Goal: Information Seeking & Learning: Learn about a topic

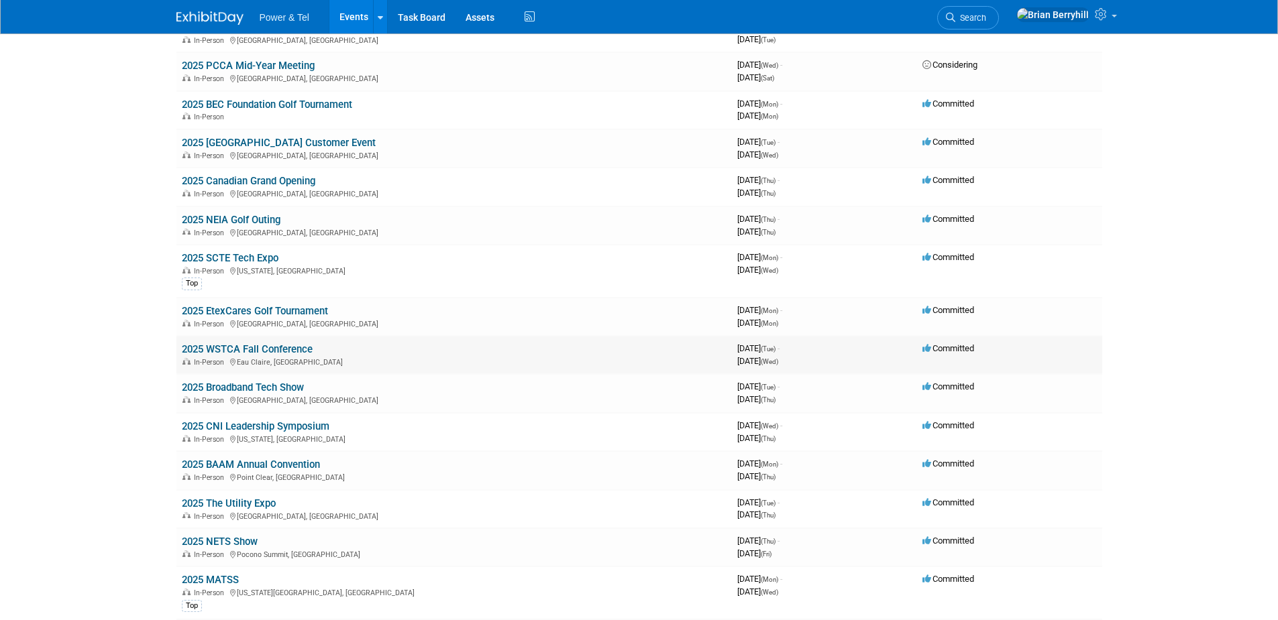
scroll to position [805, 0]
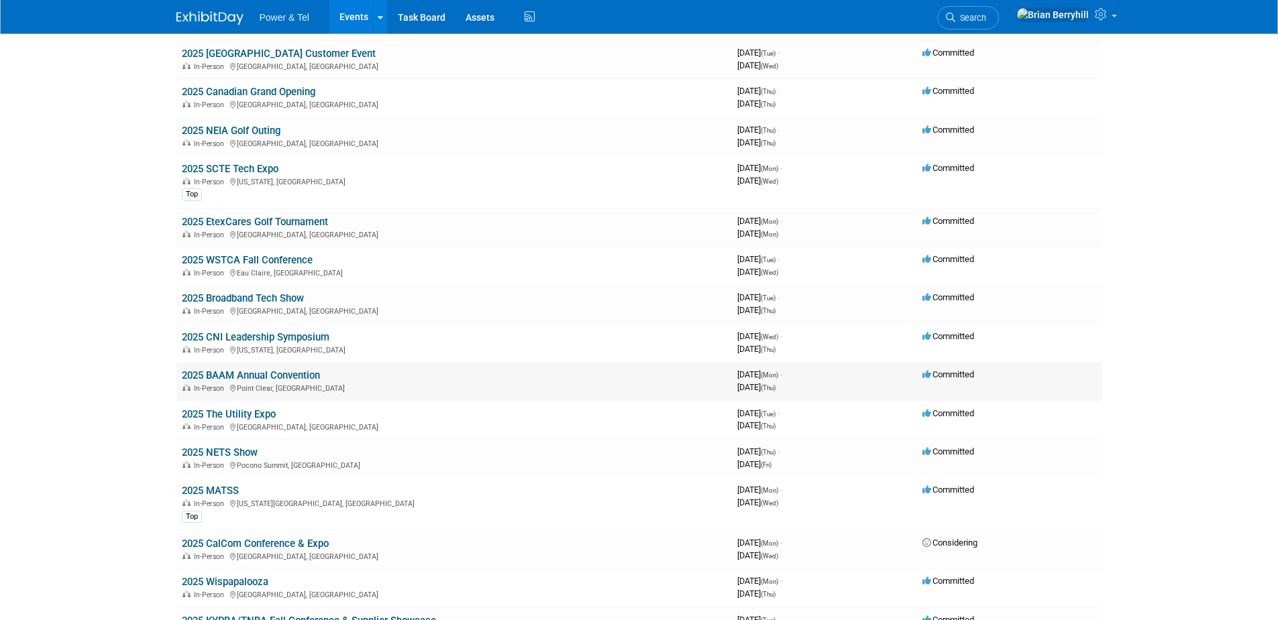
click at [296, 372] on link "2025 BAAM Annual Convention" at bounding box center [251, 376] width 138 height 12
click at [210, 493] on link "2025 MATSS" at bounding box center [210, 491] width 57 height 12
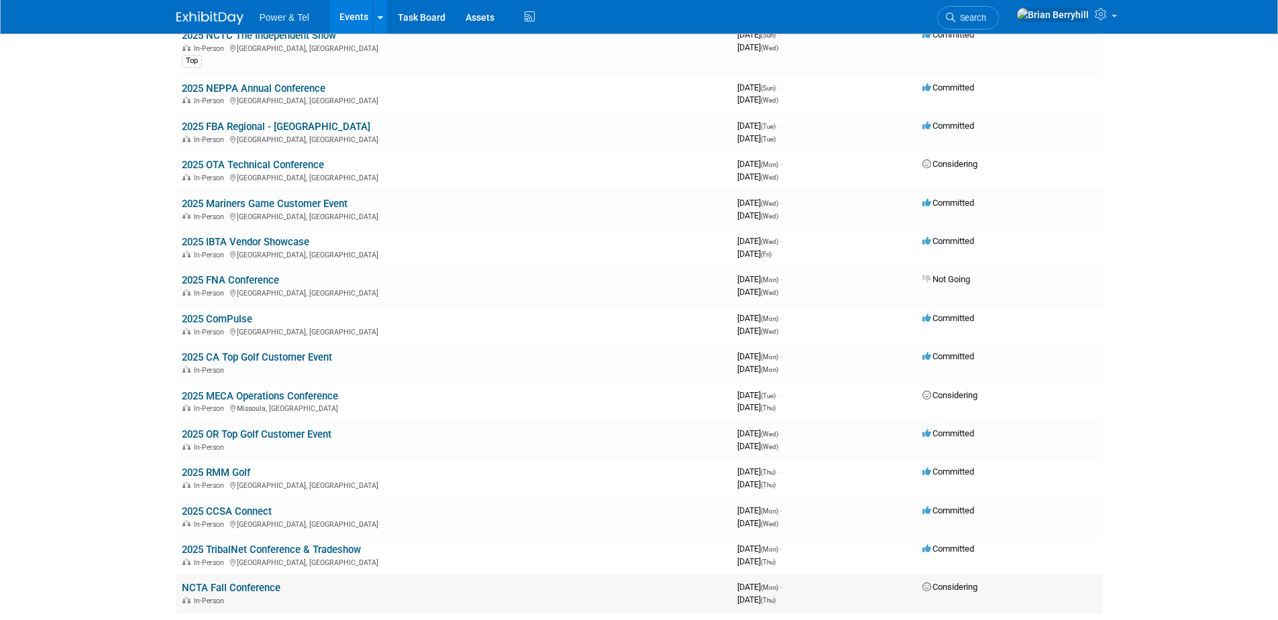
scroll to position [0, 0]
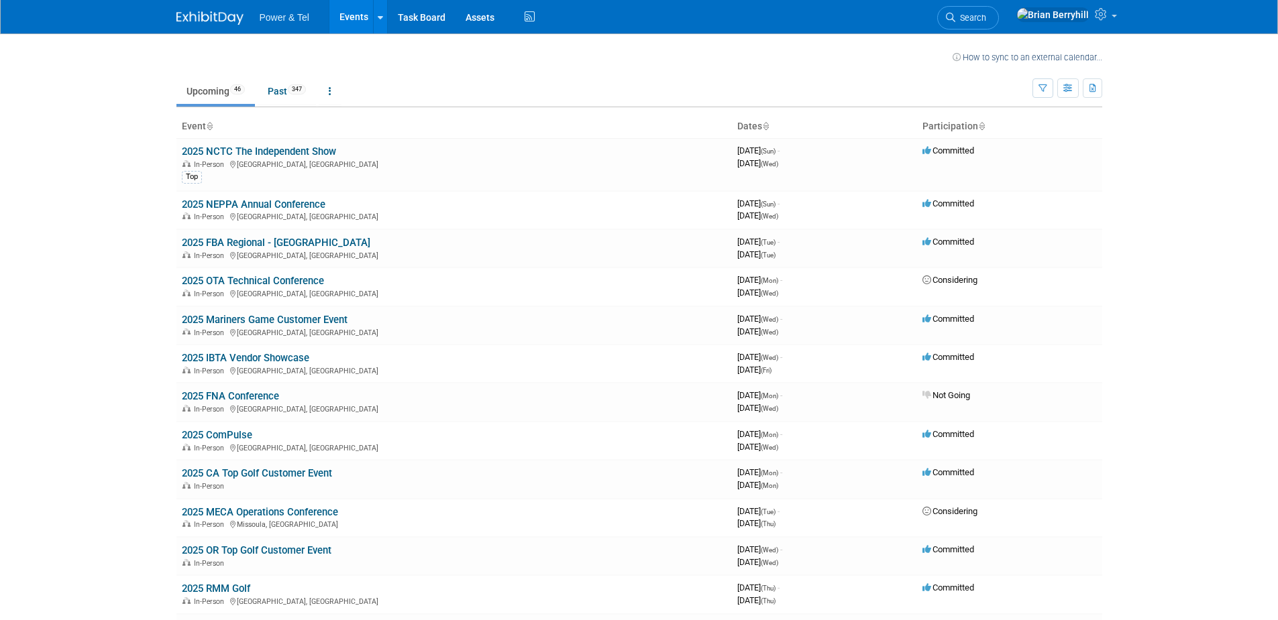
click at [40, 256] on body "Power & Tel Events Recently Viewed Events: 2026 Fiber Connect Kissimmee, FL May…" at bounding box center [639, 310] width 1278 height 620
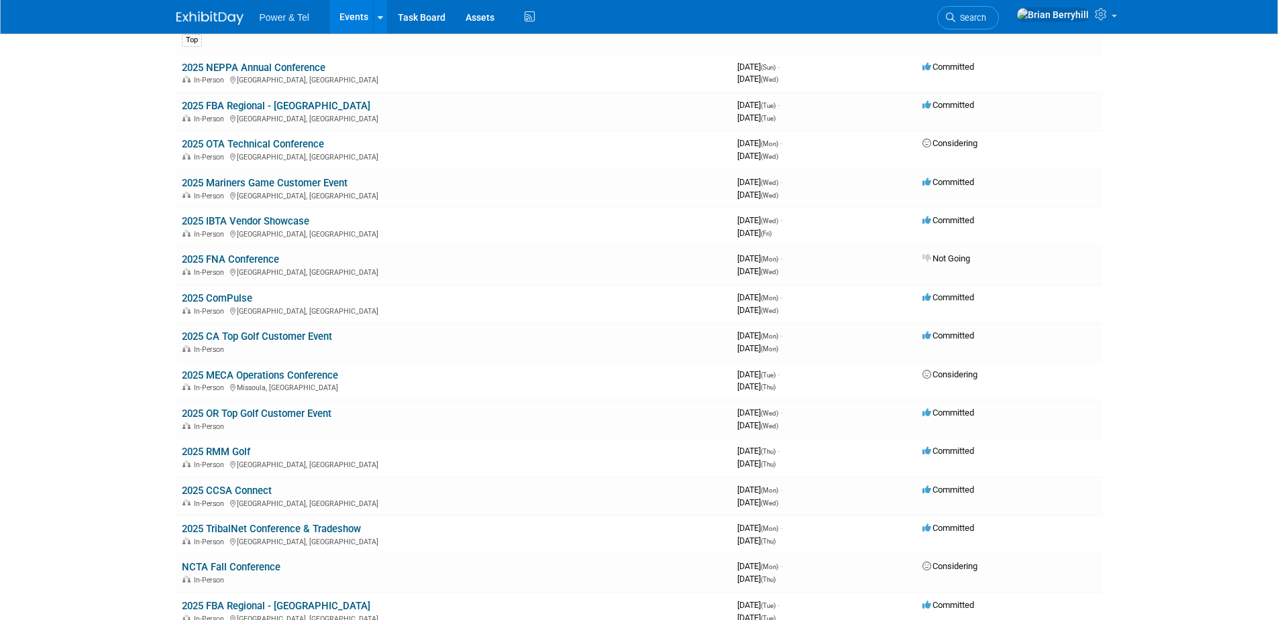
scroll to position [179, 0]
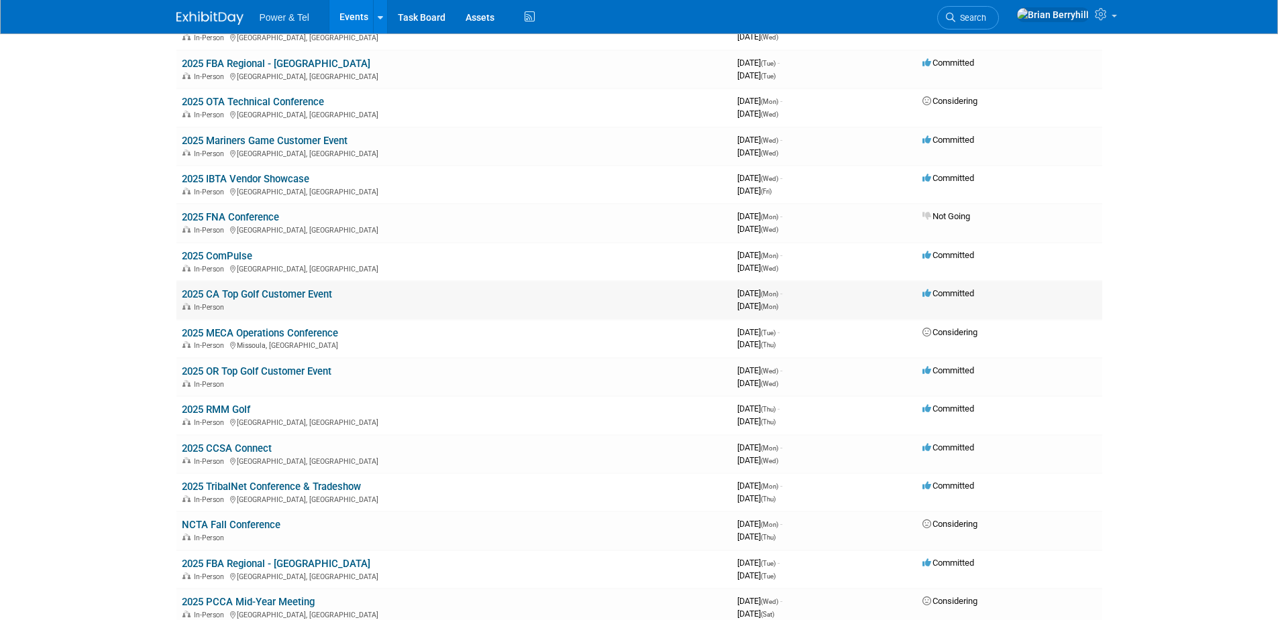
click at [321, 293] on link "2025 CA Top Golf Customer Event" at bounding box center [257, 294] width 150 height 12
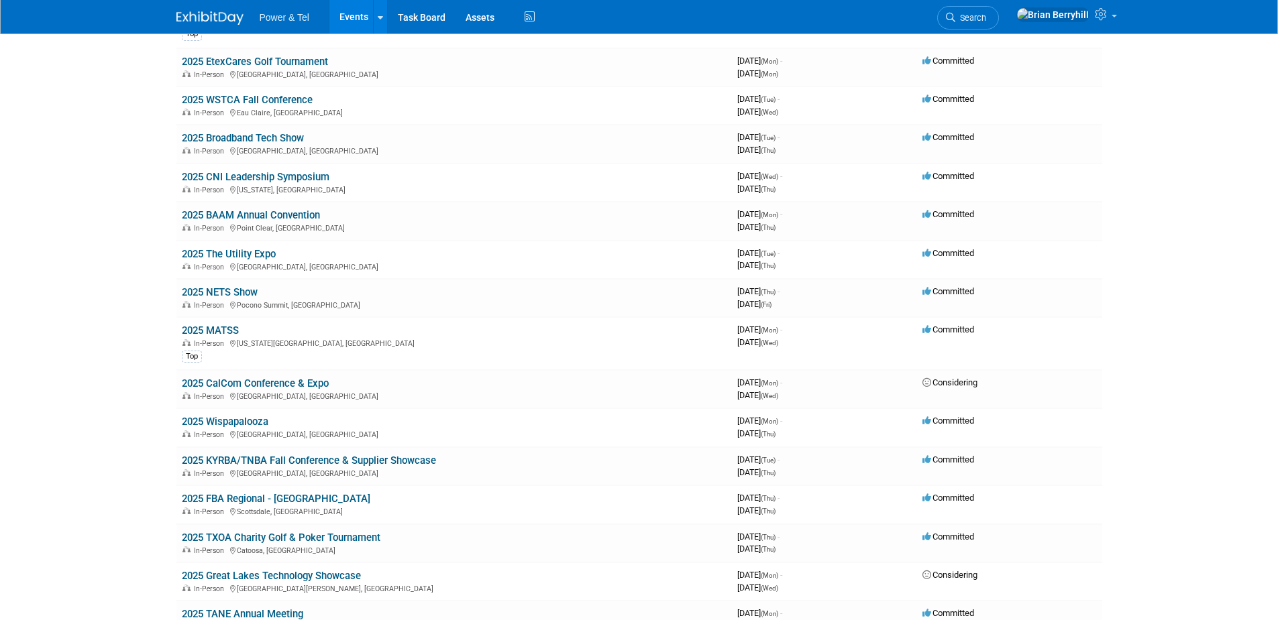
scroll to position [984, 0]
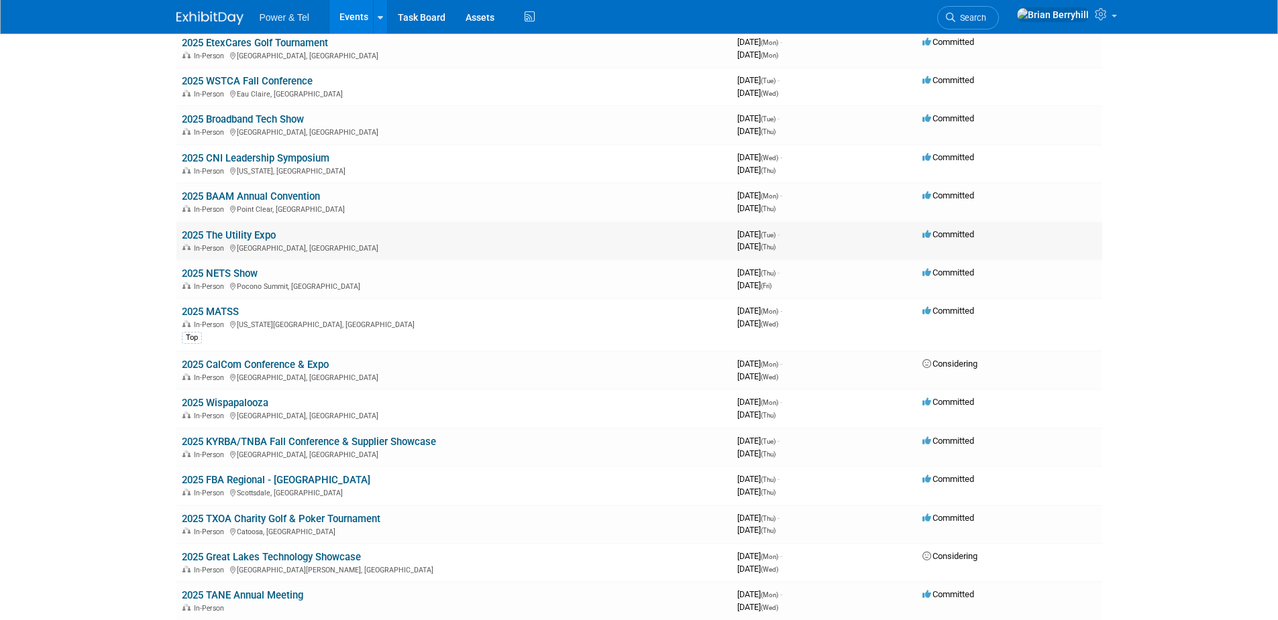
click at [270, 235] on link "2025 The Utility Expo" at bounding box center [229, 235] width 94 height 12
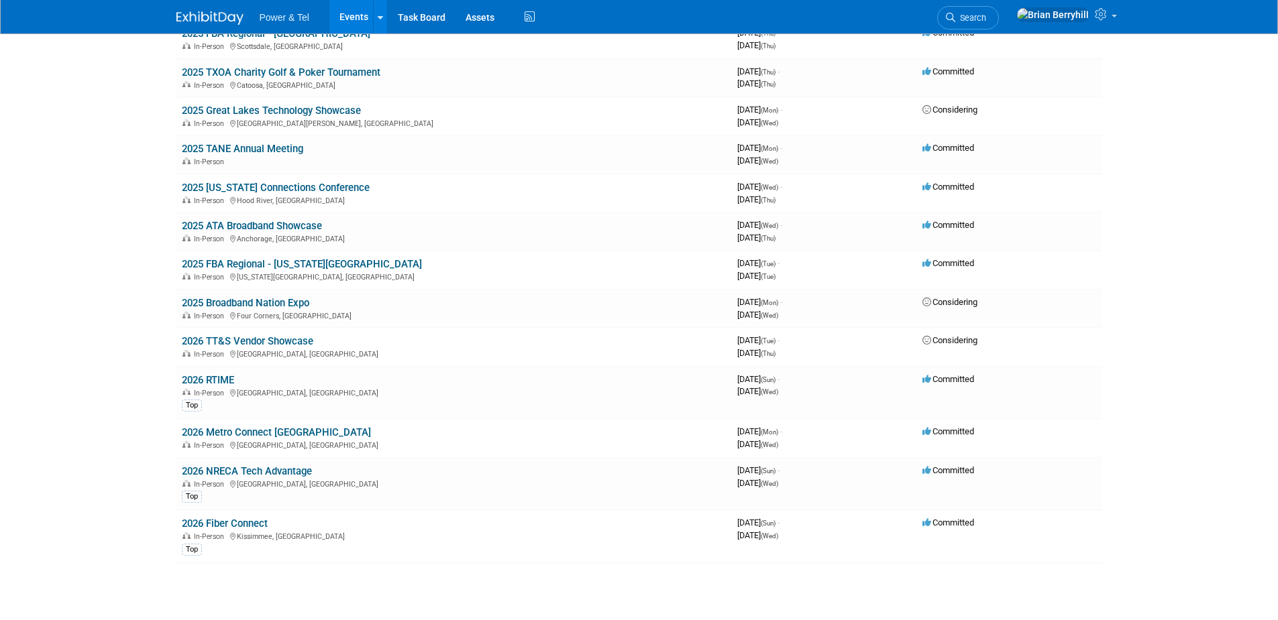
scroll to position [1520, 0]
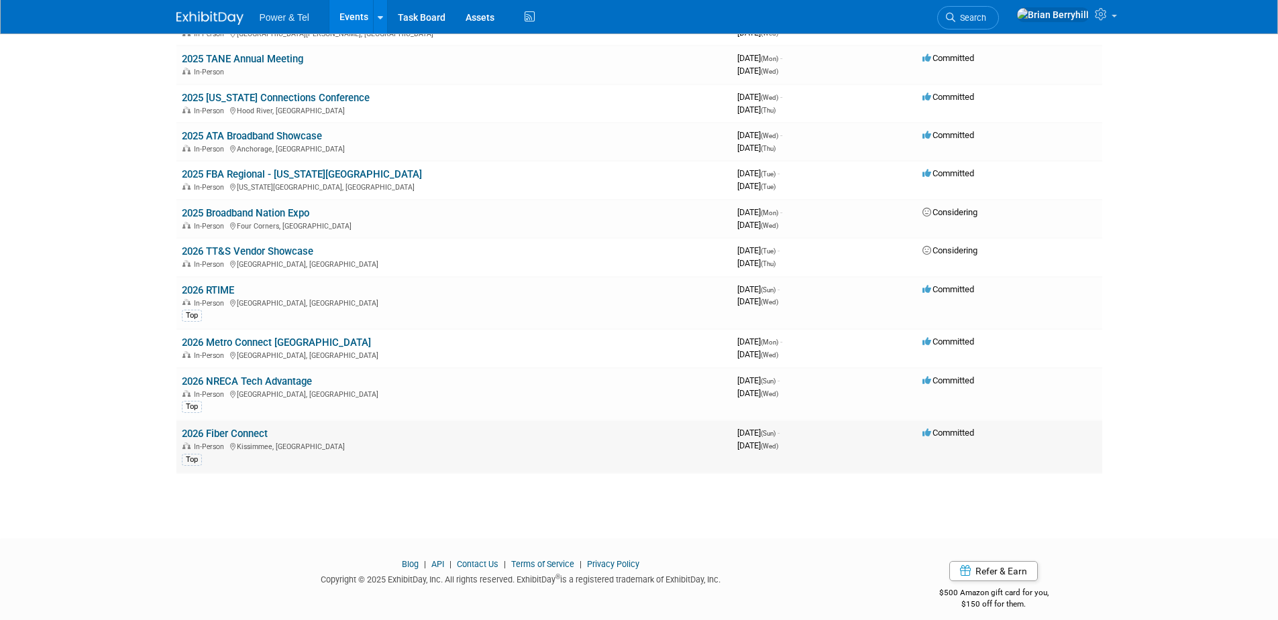
click at [262, 433] on link "2026 Fiber Connect" at bounding box center [225, 434] width 86 height 12
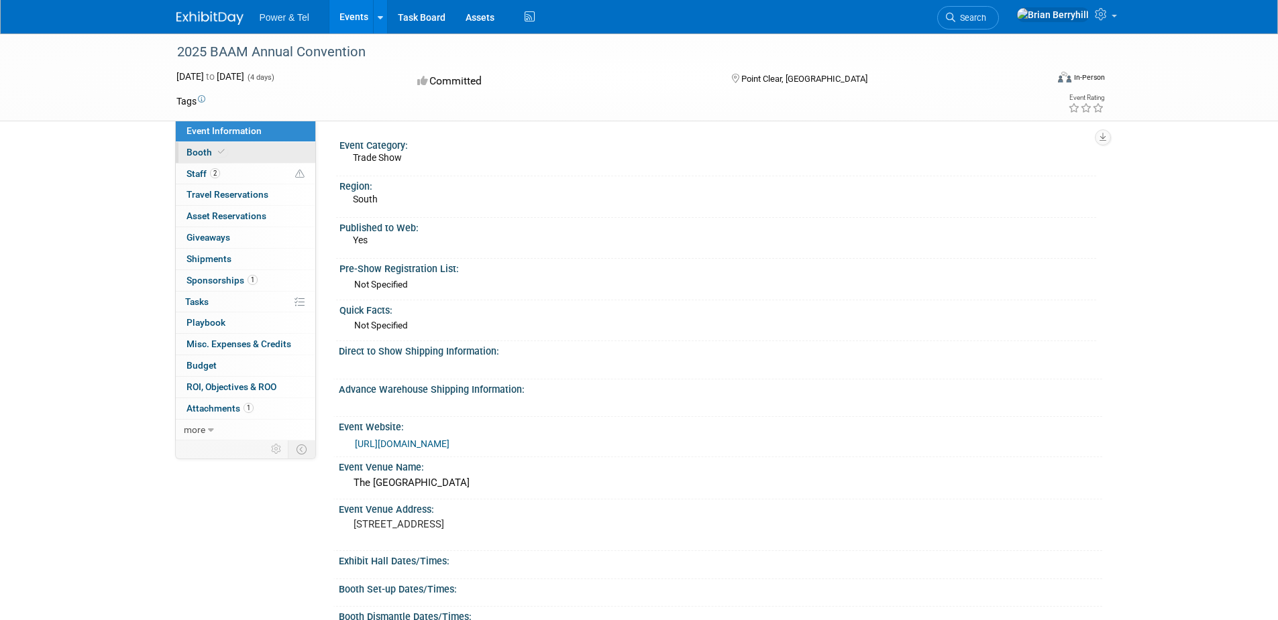
click at [207, 153] on span "Booth" at bounding box center [206, 152] width 41 height 11
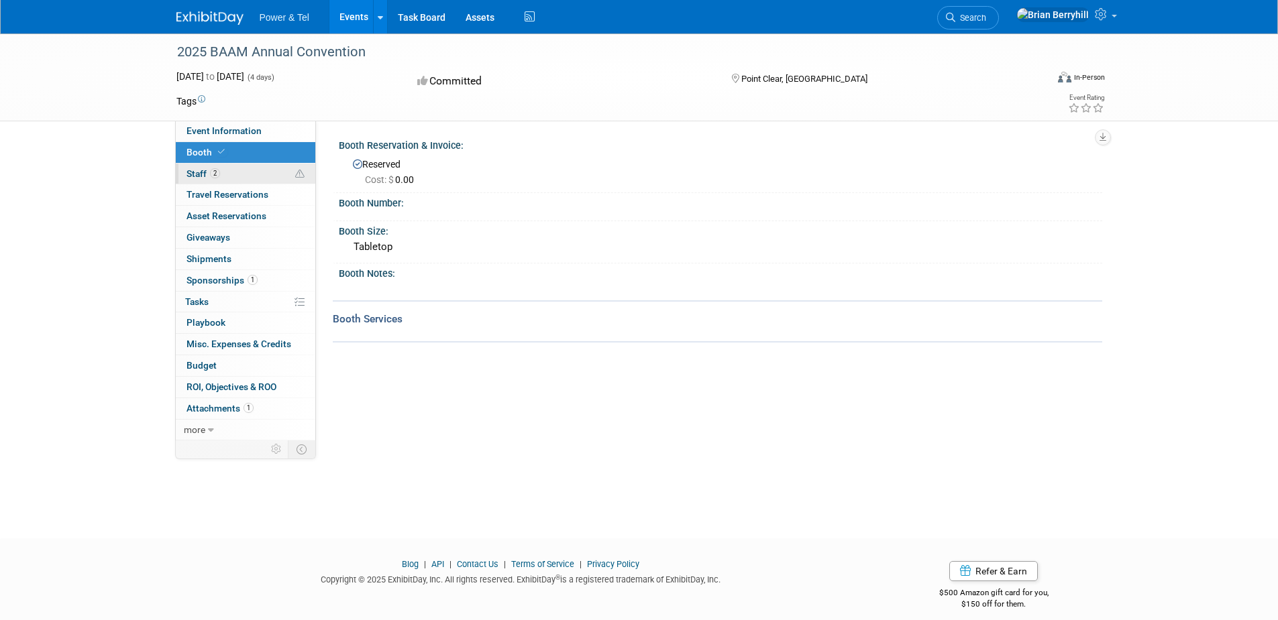
click at [202, 172] on span "Staff 2" at bounding box center [203, 173] width 34 height 11
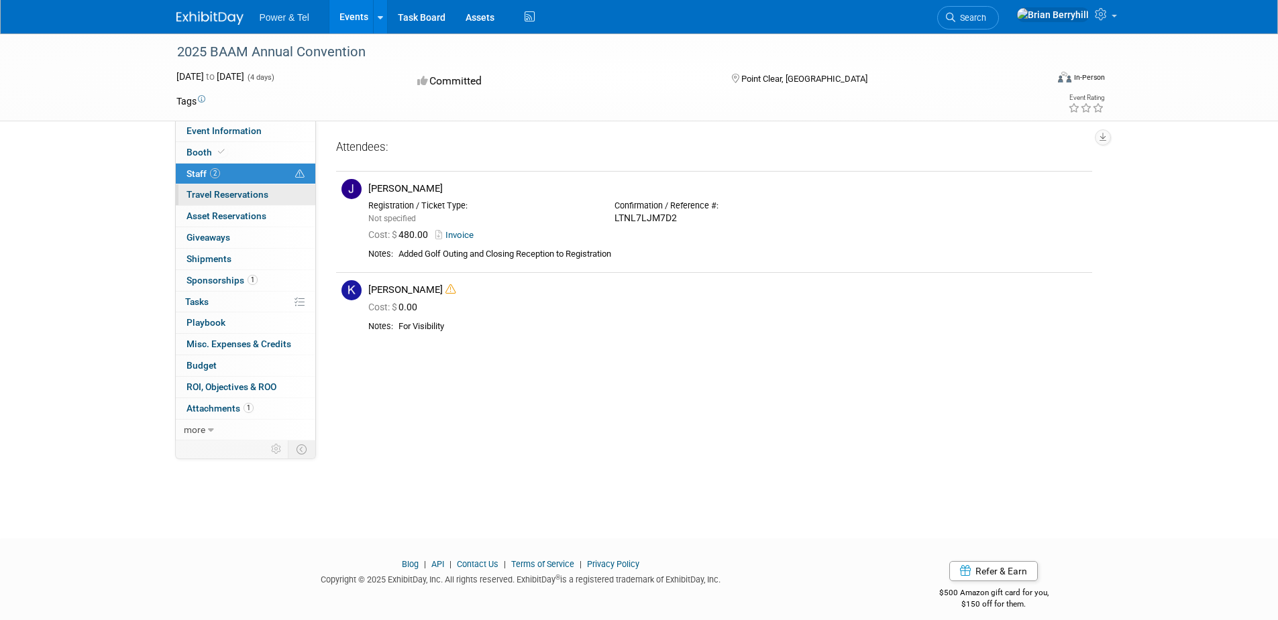
click at [250, 196] on span "Travel Reservations 0" at bounding box center [227, 194] width 82 height 11
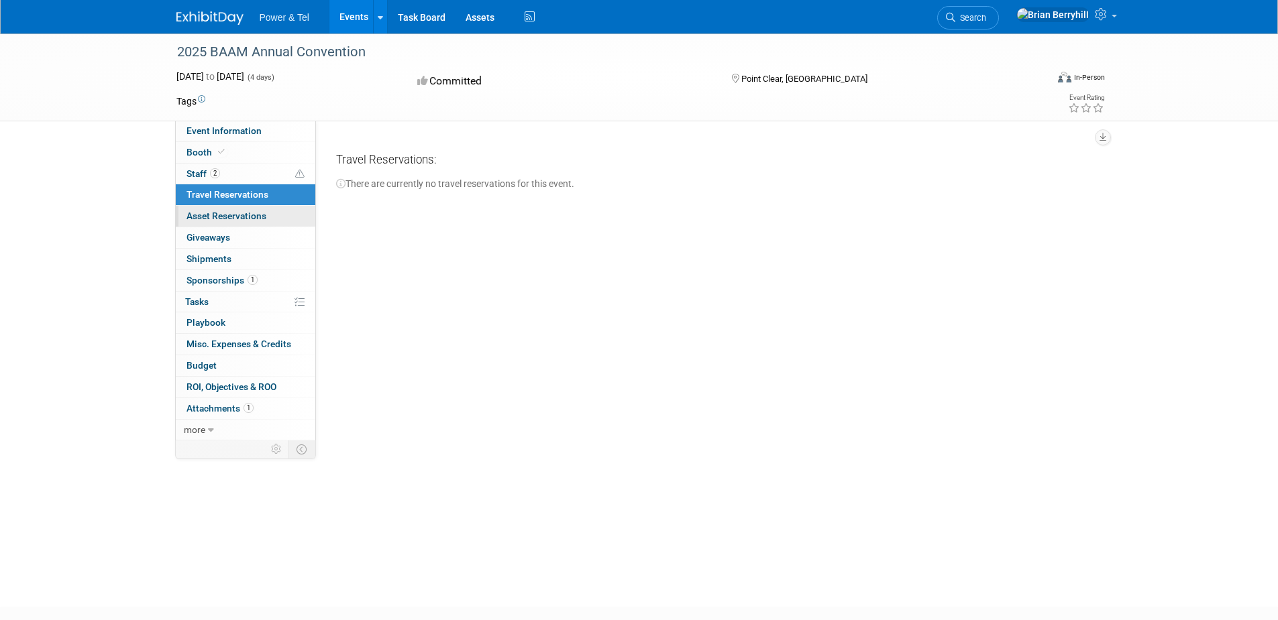
click at [231, 211] on span "Asset Reservations 0" at bounding box center [226, 216] width 80 height 11
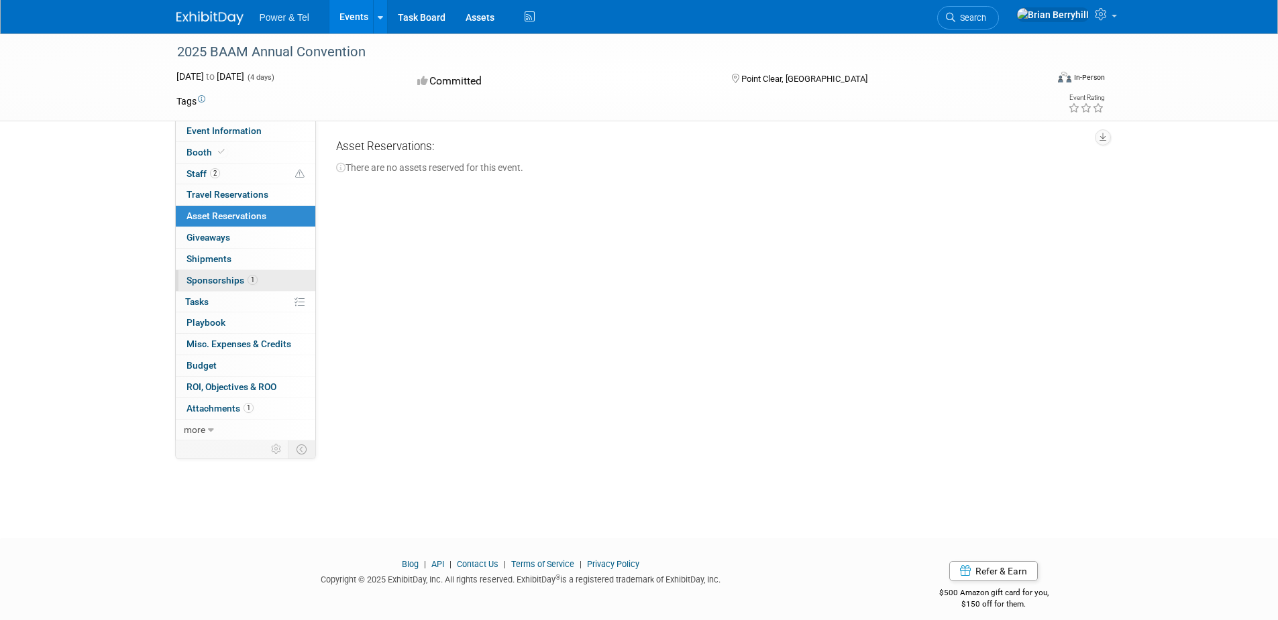
click at [212, 282] on span "Sponsorships 1" at bounding box center [221, 280] width 71 height 11
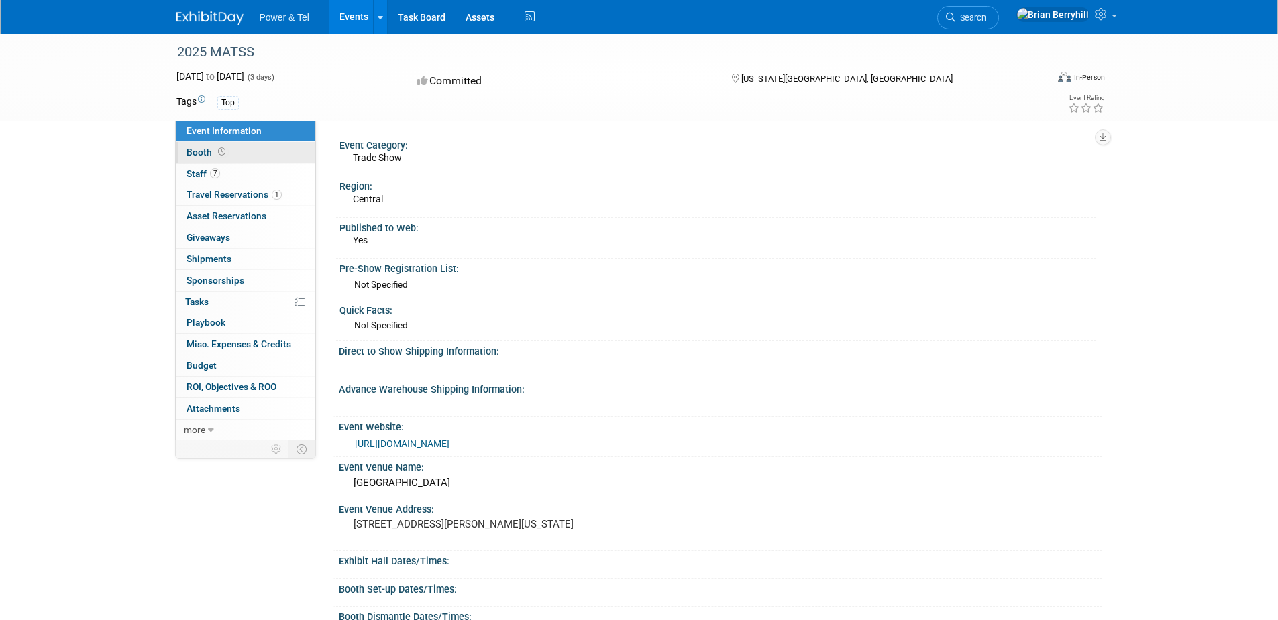
click at [201, 154] on span "Booth" at bounding box center [207, 152] width 42 height 11
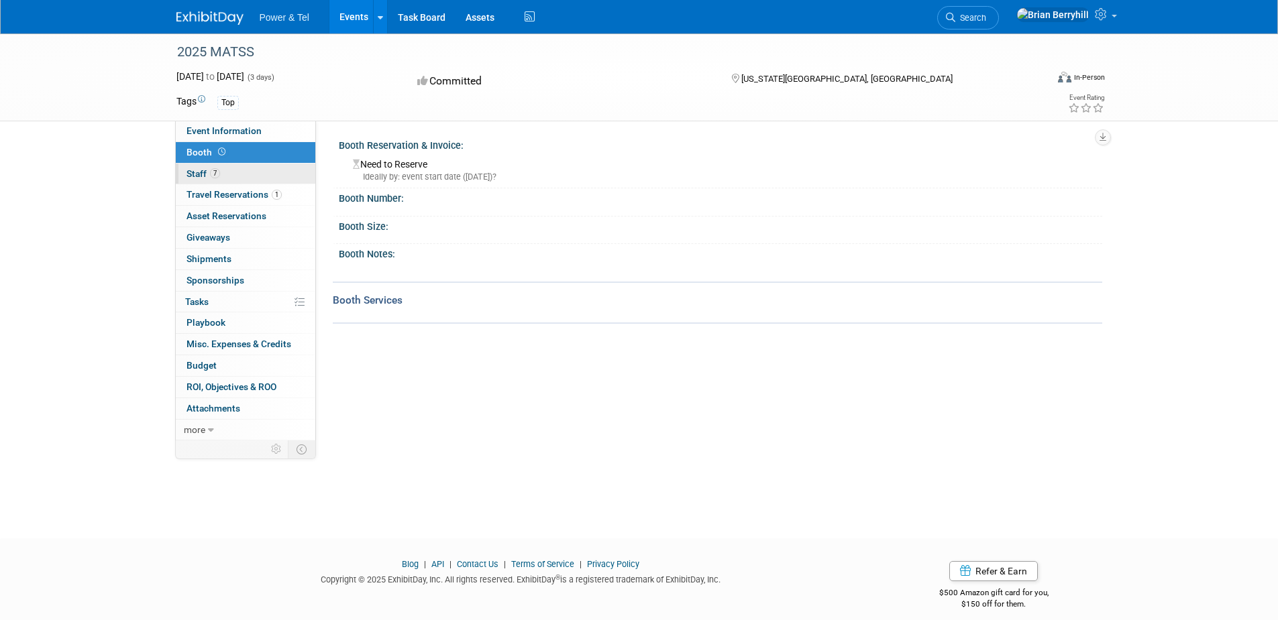
click at [192, 171] on span "Staff 7" at bounding box center [203, 173] width 34 height 11
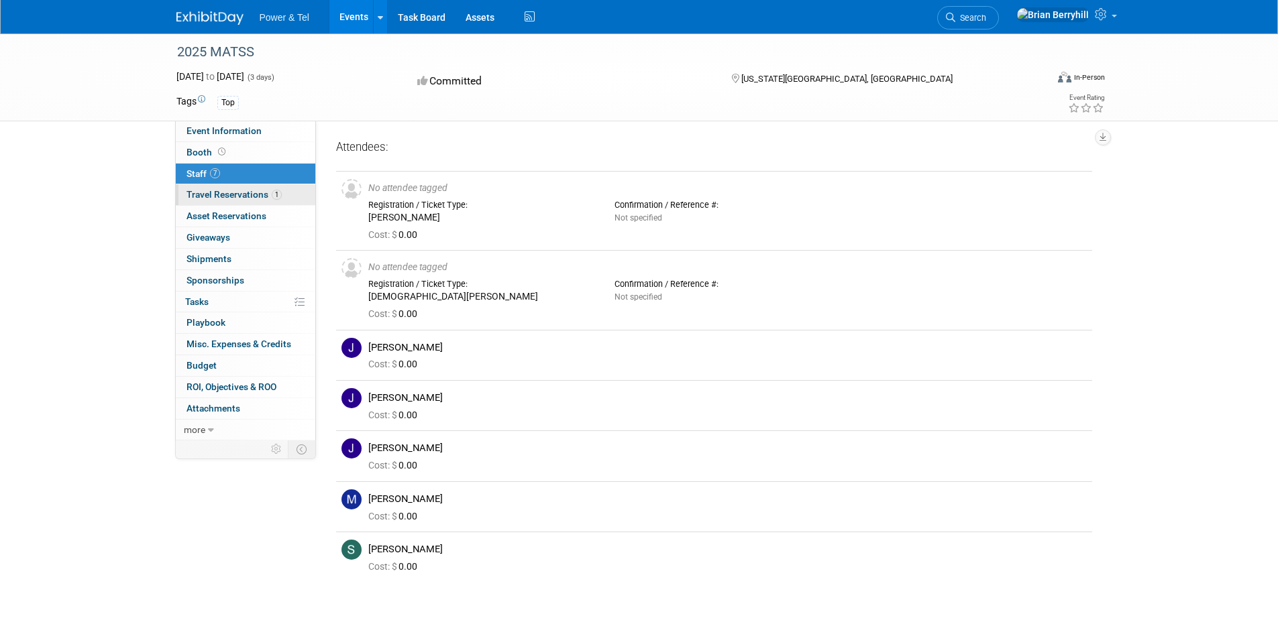
click at [223, 189] on span "Travel Reservations 1" at bounding box center [233, 194] width 95 height 11
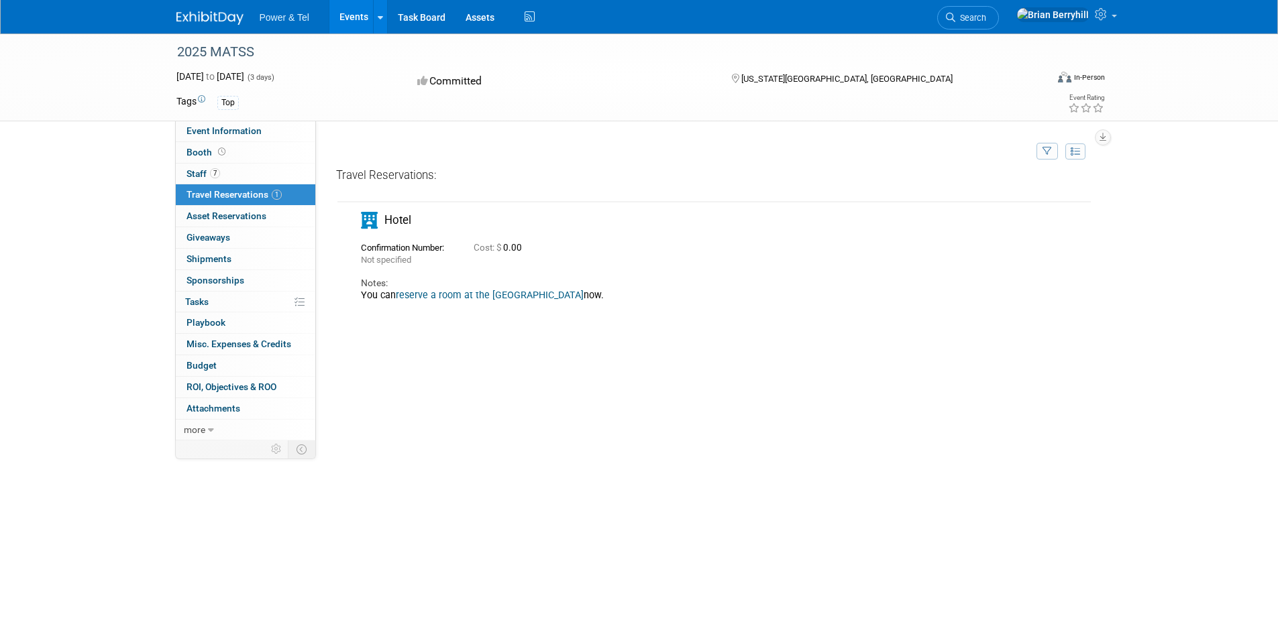
click at [954, 393] on div "Travel Reservations: Not specified Cost: $ 0.00 Notes: now." at bounding box center [714, 369] width 756 height 402
click at [223, 214] on span "Asset Reservations 0" at bounding box center [226, 216] width 80 height 11
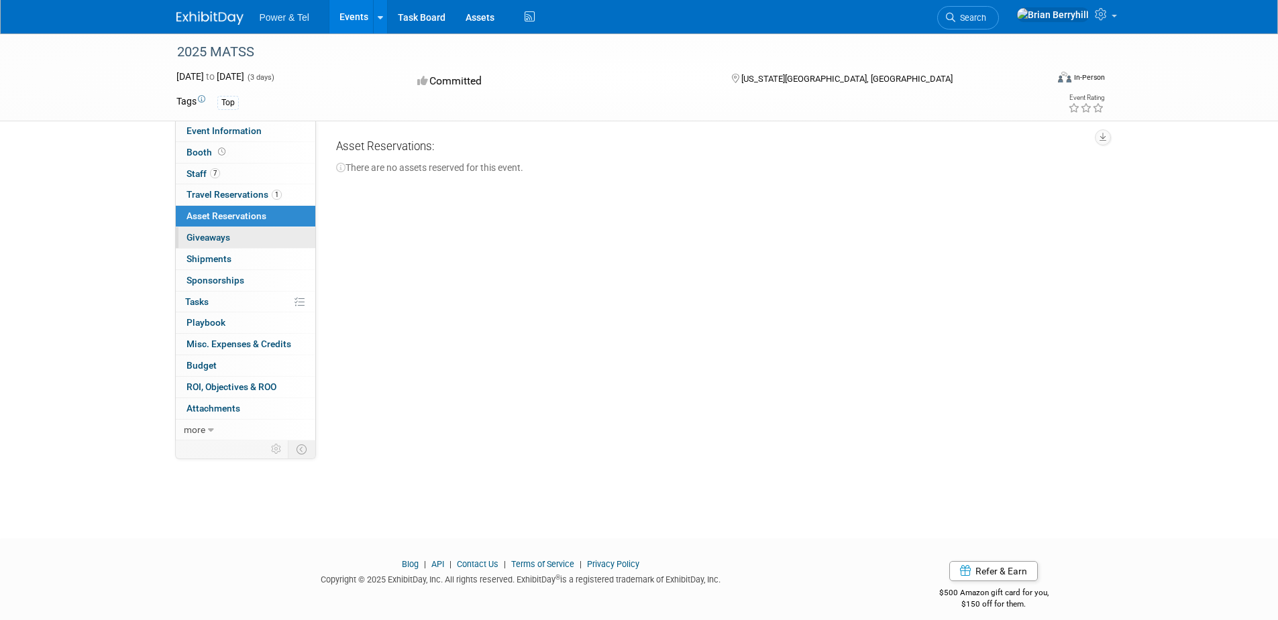
click at [217, 235] on span "Giveaways 0" at bounding box center [208, 237] width 44 height 11
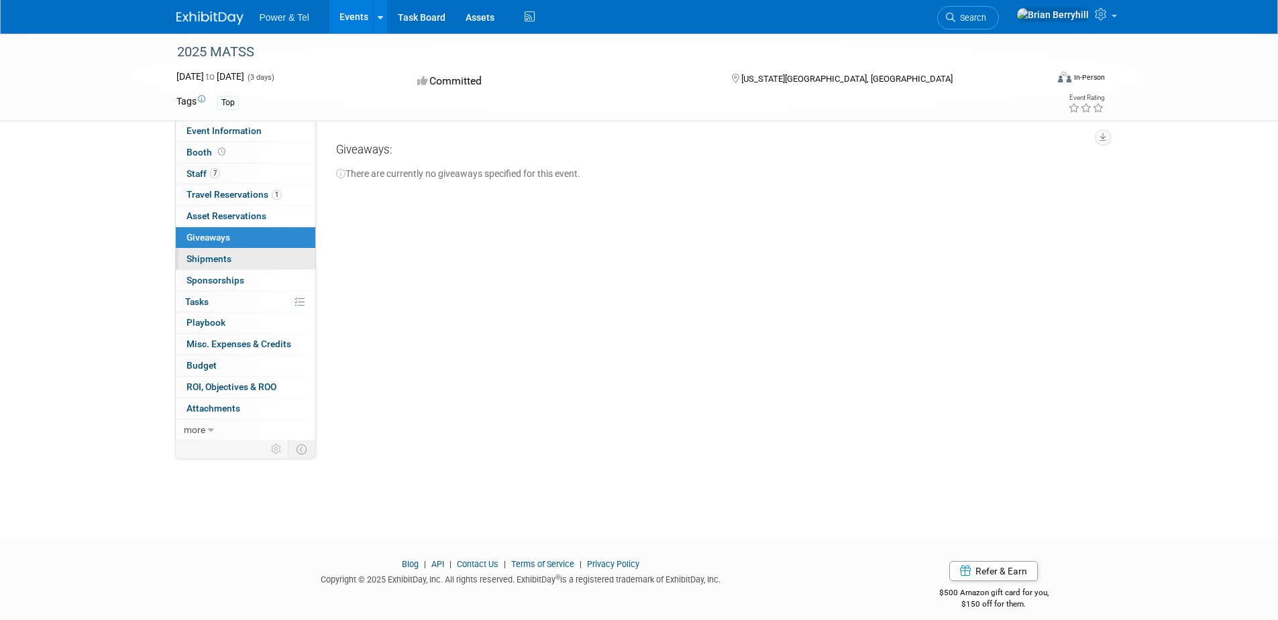
click at [210, 253] on span "Shipments 0" at bounding box center [208, 258] width 45 height 11
click at [206, 277] on span "Sponsorships 0" at bounding box center [215, 280] width 58 height 11
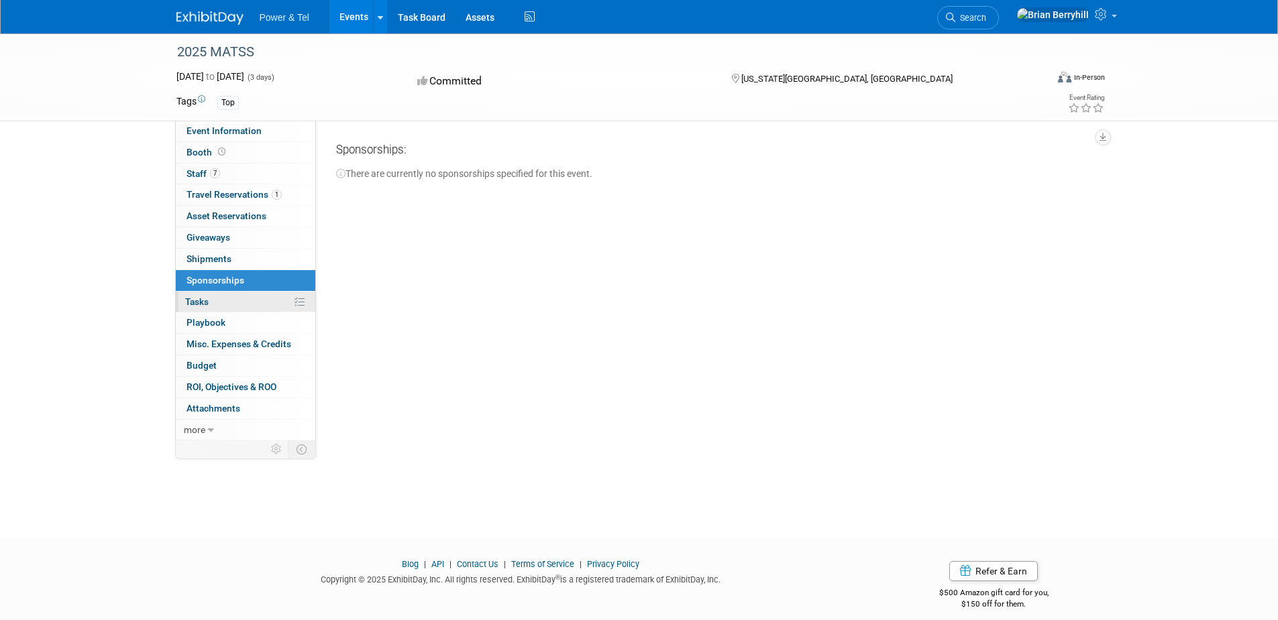
click at [204, 299] on span "Tasks 0%" at bounding box center [196, 301] width 23 height 11
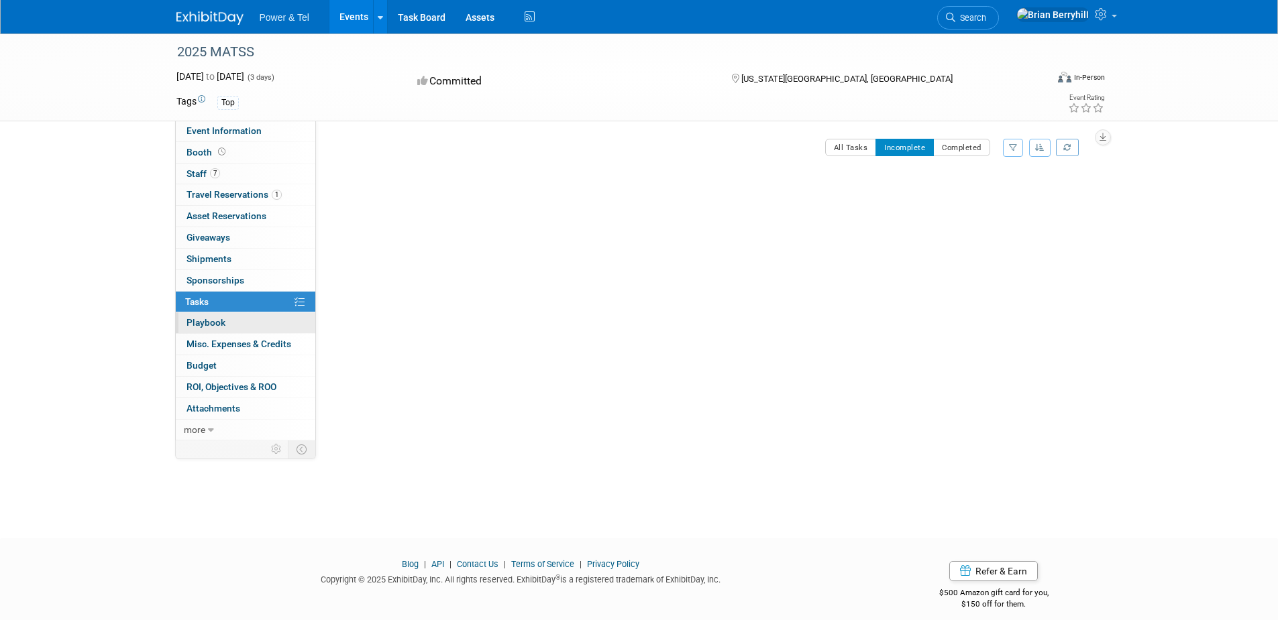
click at [205, 319] on span "Playbook 0" at bounding box center [205, 322] width 39 height 11
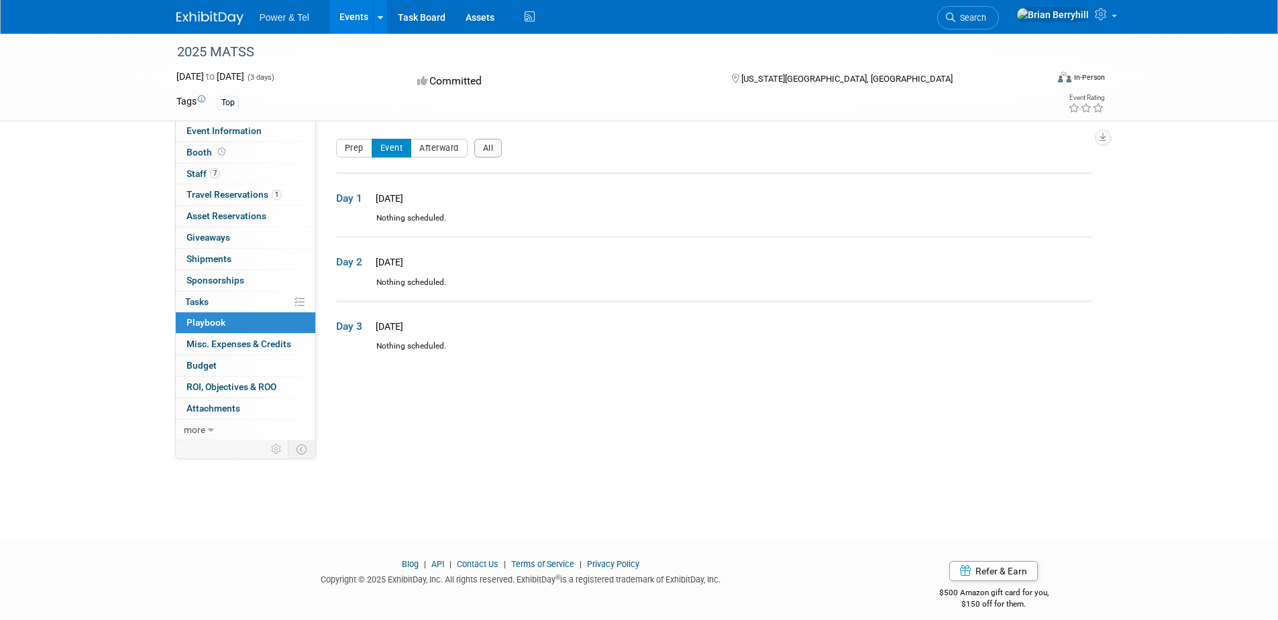
click at [206, 339] on link "0 Misc. Expenses & Credits 0" at bounding box center [245, 344] width 139 height 21
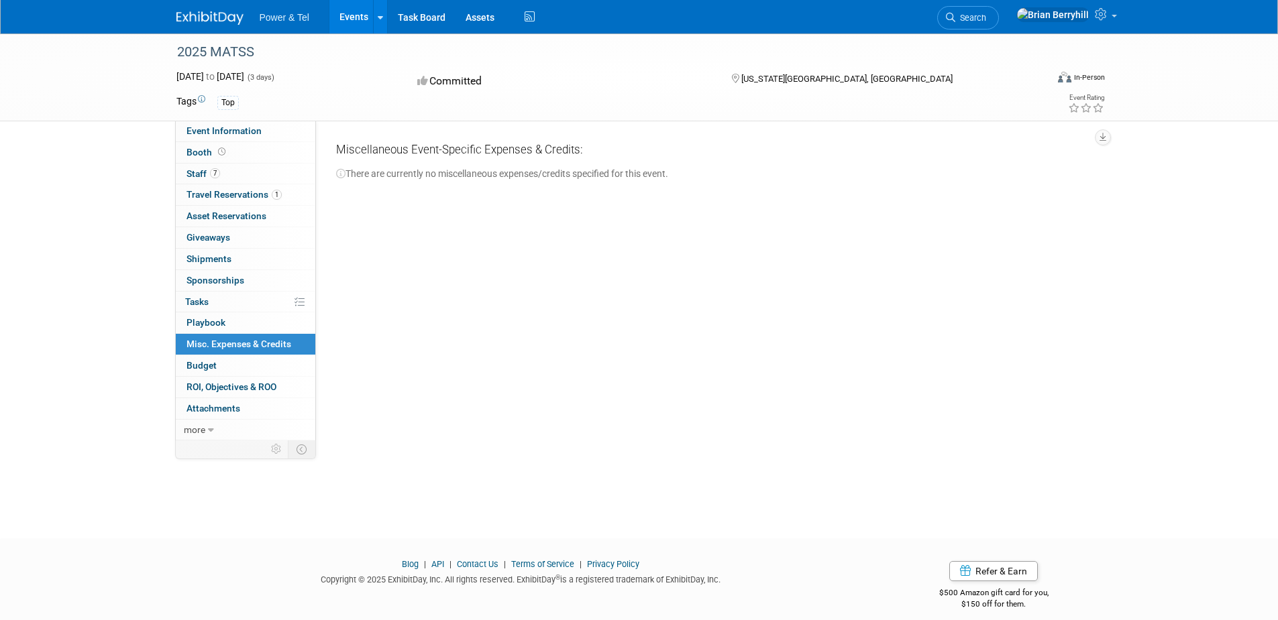
drag, startPoint x: 119, startPoint y: 359, endPoint x: 121, endPoint y: 111, distance: 248.1
click at [117, 357] on div "2025 MATSS Oct 13, 2025 to Oct 15, 2025 (3 days) Oct 13, 2025 to Oct 15, 2025 C…" at bounding box center [639, 274] width 1278 height 481
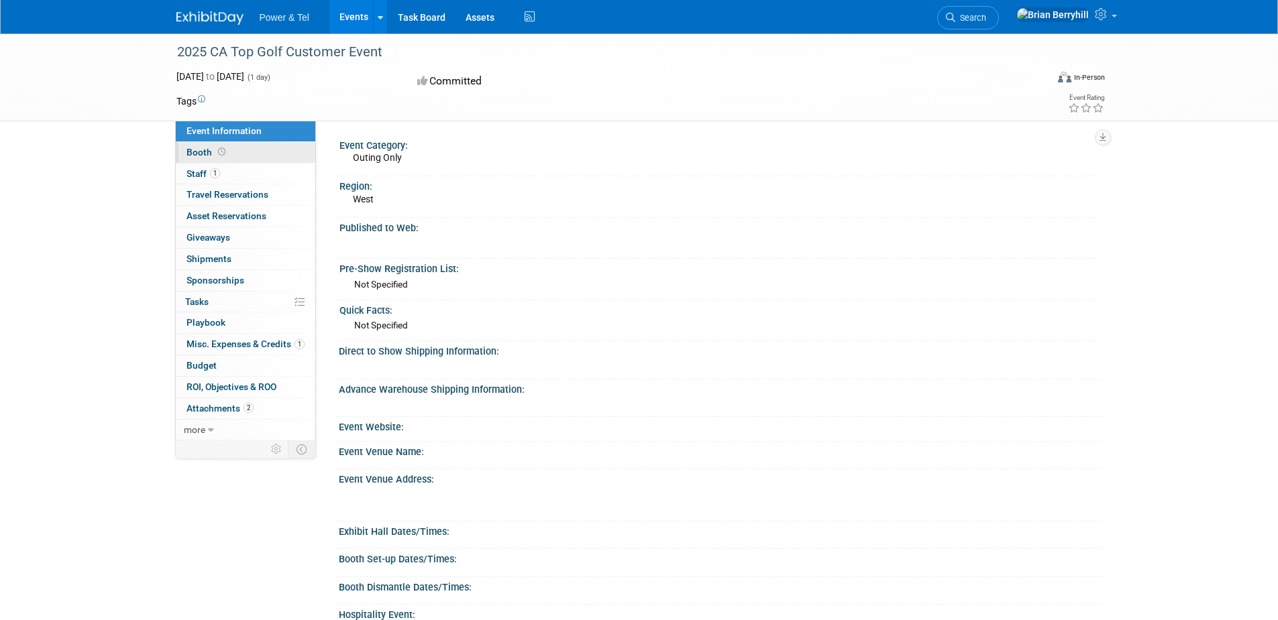
click at [209, 154] on span "Booth" at bounding box center [207, 152] width 42 height 11
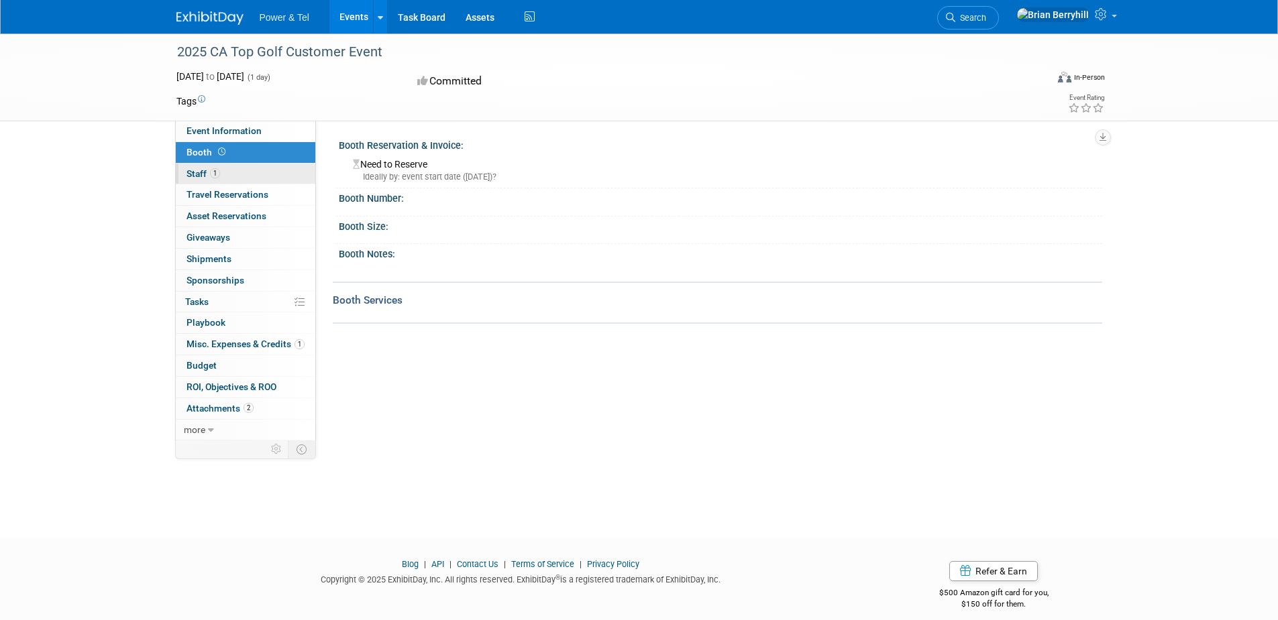
click at [196, 173] on span "Staff 1" at bounding box center [203, 173] width 34 height 11
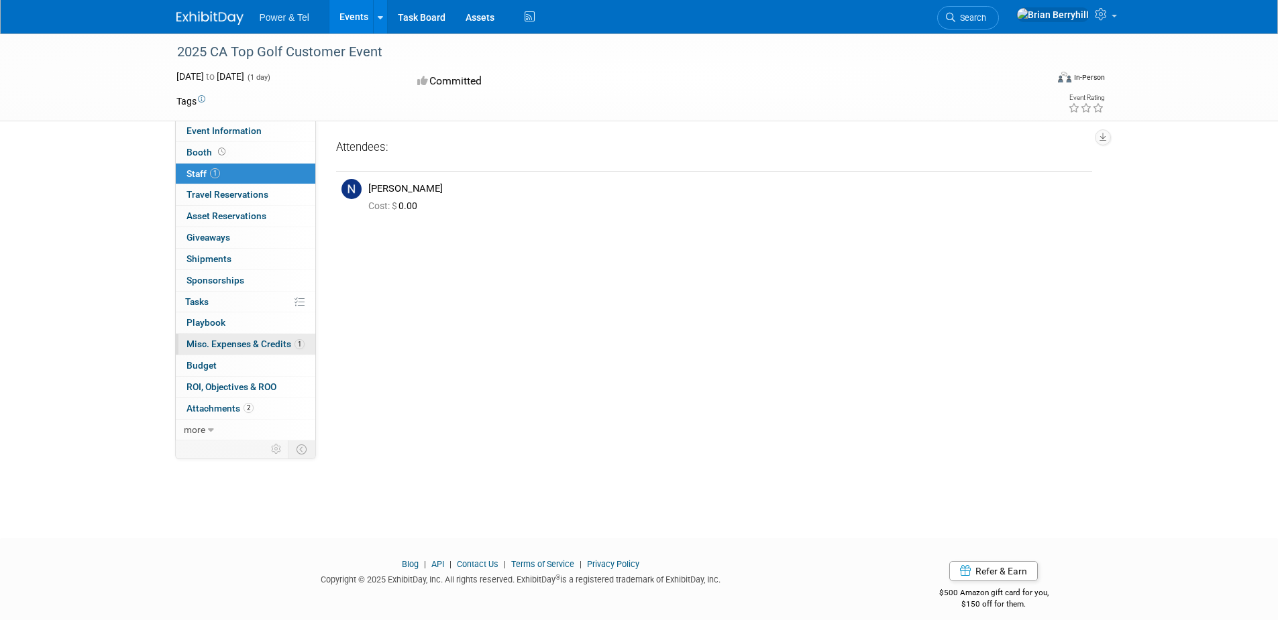
click at [238, 343] on span "Misc. Expenses & Credits 1" at bounding box center [245, 344] width 118 height 11
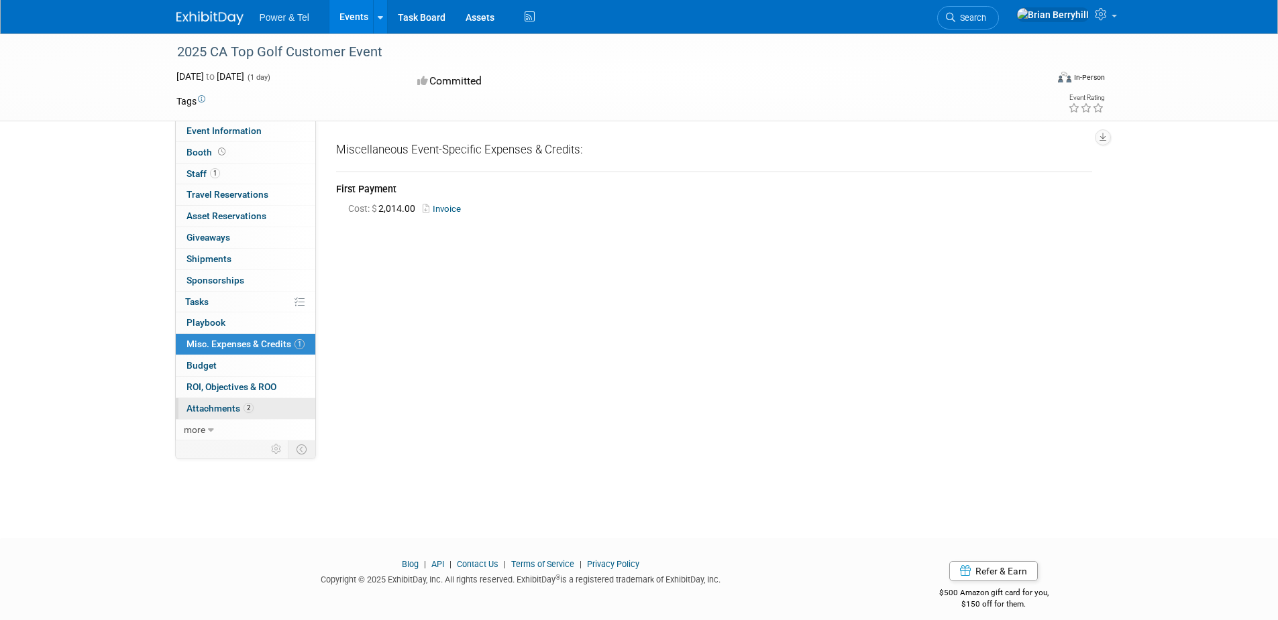
click at [207, 406] on span "Attachments 2" at bounding box center [219, 408] width 67 height 11
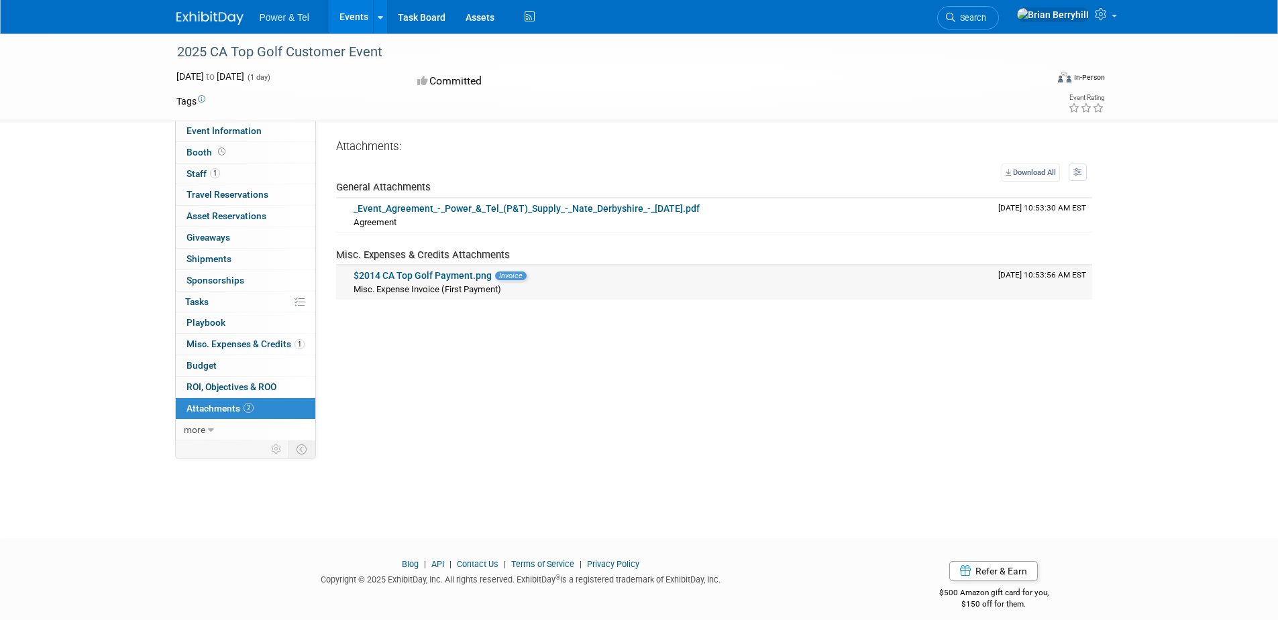
click at [475, 276] on link "$2014 CA Top Golf Payment.png" at bounding box center [422, 275] width 138 height 11
click at [496, 204] on link "_Event_Agreement_-_Power_&_Tel_(P&T)_Supply_-_Nate_Derbyshire_-_09.08.25.pdf" at bounding box center [526, 208] width 346 height 11
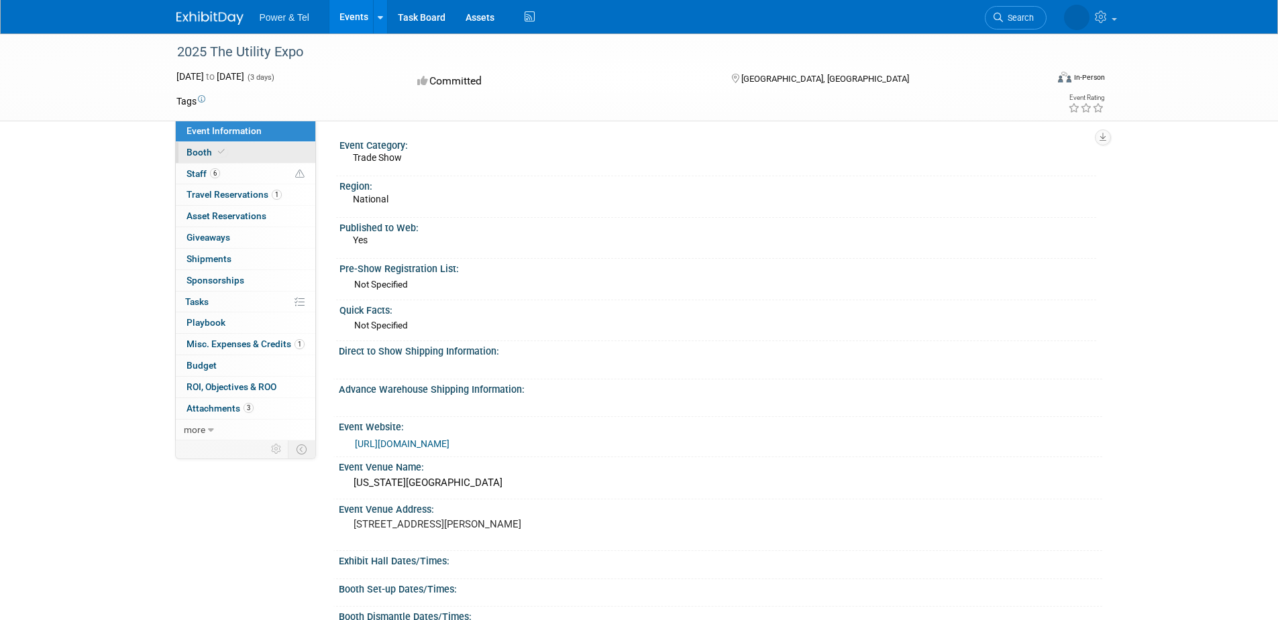
click at [198, 148] on span "Booth" at bounding box center [206, 152] width 41 height 11
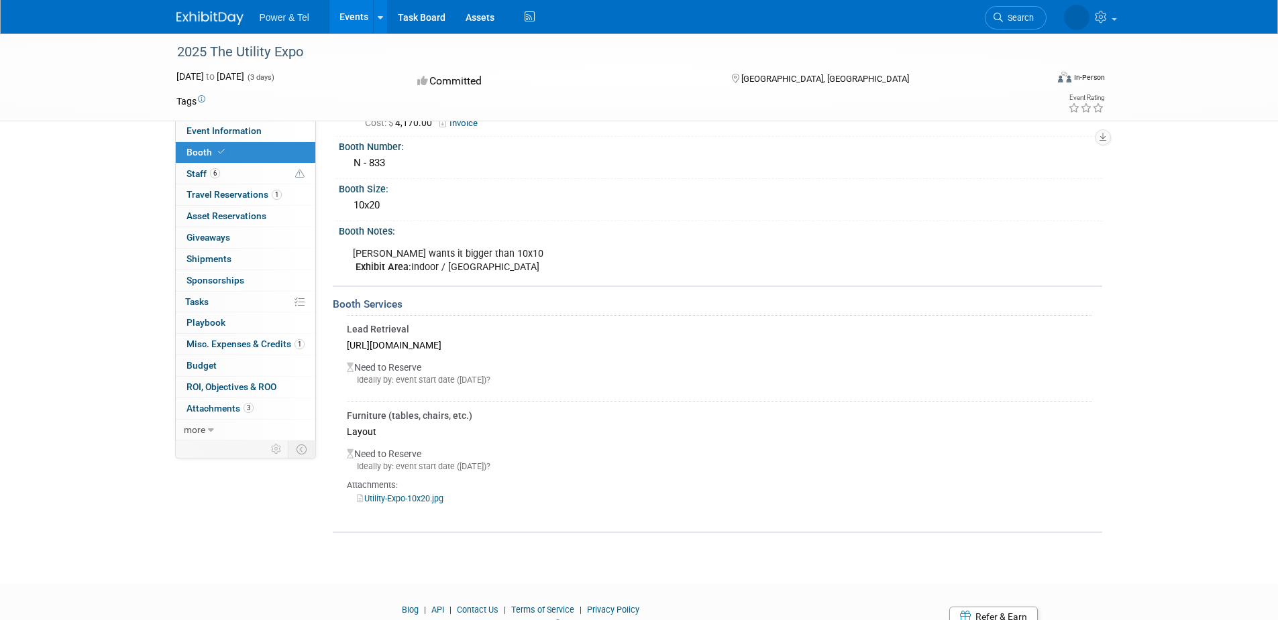
scroll to position [114, 0]
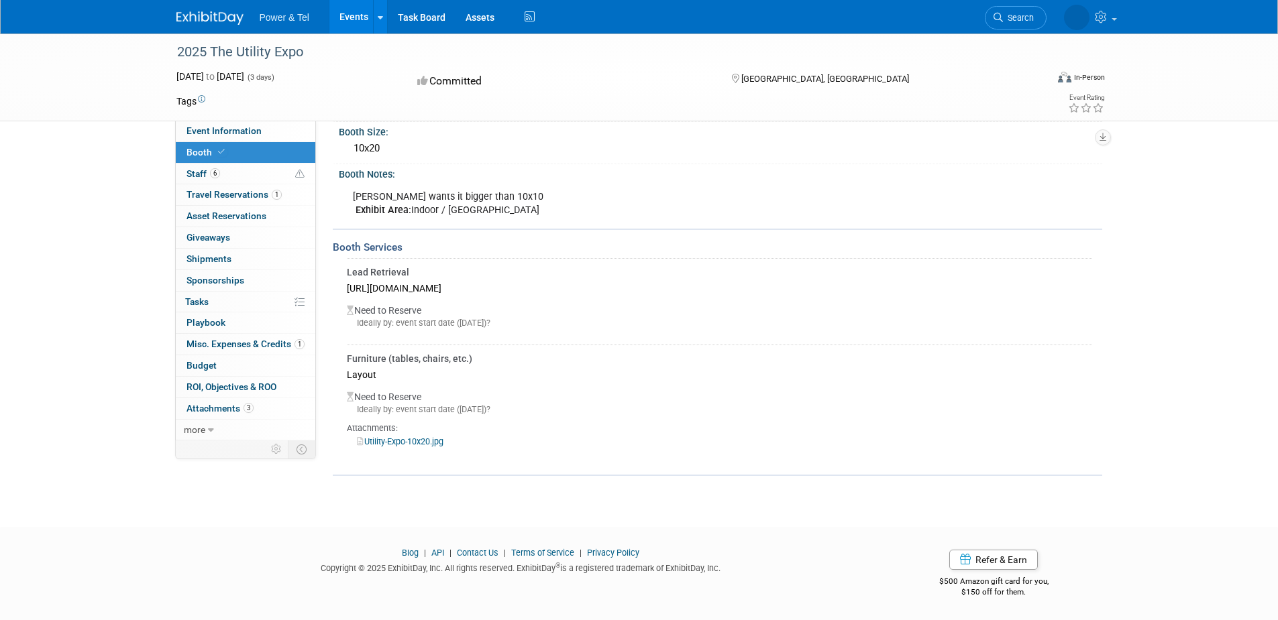
click at [439, 442] on link "Utility-Expo-10x20.jpg" at bounding box center [400, 442] width 87 height 10
click at [198, 172] on span "Staff 6" at bounding box center [203, 173] width 34 height 11
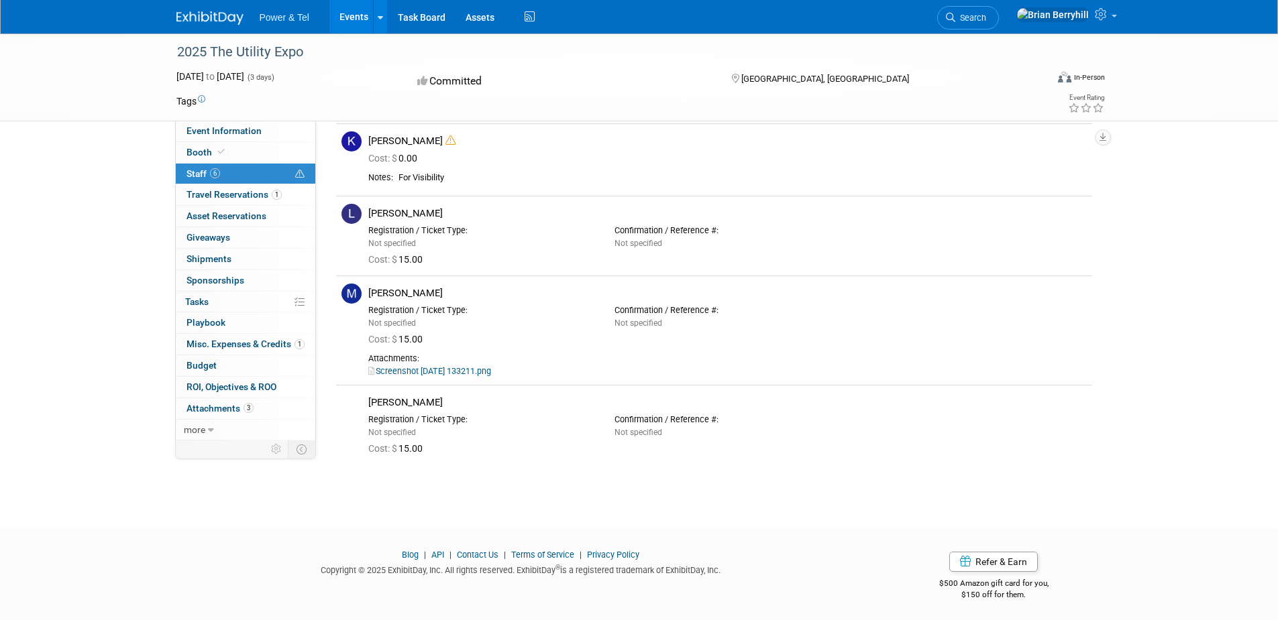
scroll to position [209, 0]
click at [246, 192] on span "Travel Reservations 1" at bounding box center [233, 194] width 95 height 11
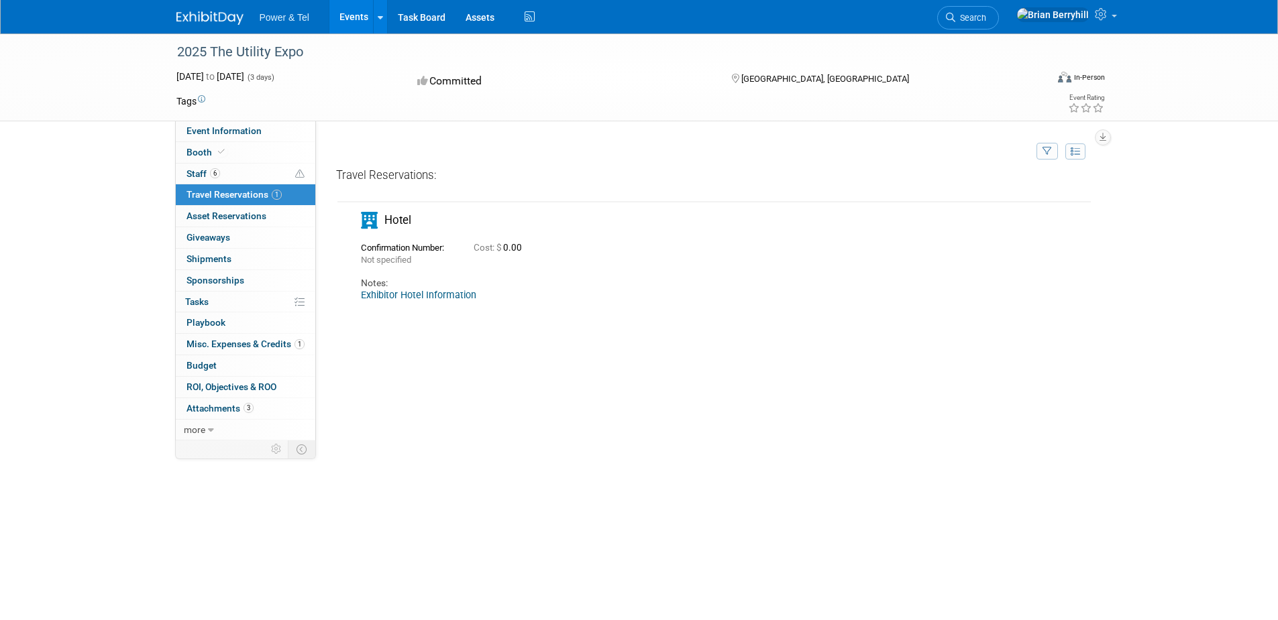
click at [445, 297] on link "Exhibitor Hotel Information" at bounding box center [418, 295] width 115 height 11
click at [13, 251] on div "2025 The Utility Expo Oct 7, 2025 to Oct 9, 2025 (3 days) Oct 7, 2025 to Oct 9,…" at bounding box center [639, 316] width 1278 height 565
click at [234, 339] on span "Misc. Expenses & Credits 1" at bounding box center [245, 344] width 118 height 11
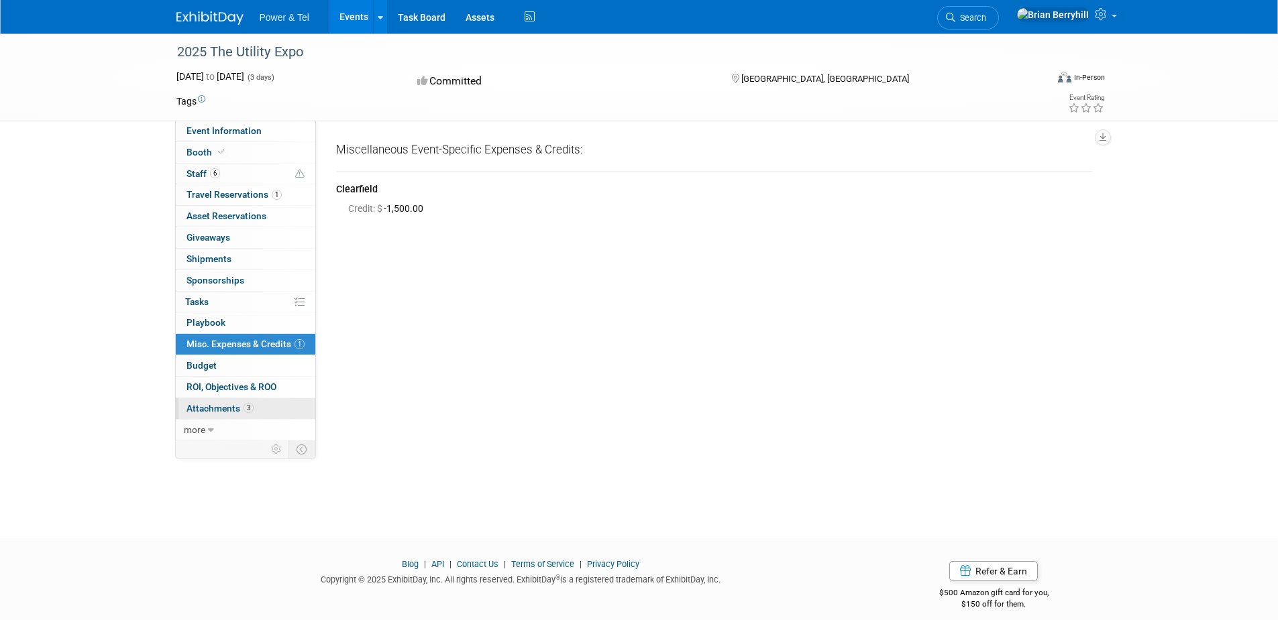
click at [211, 408] on span "Attachments 3" at bounding box center [219, 408] width 67 height 11
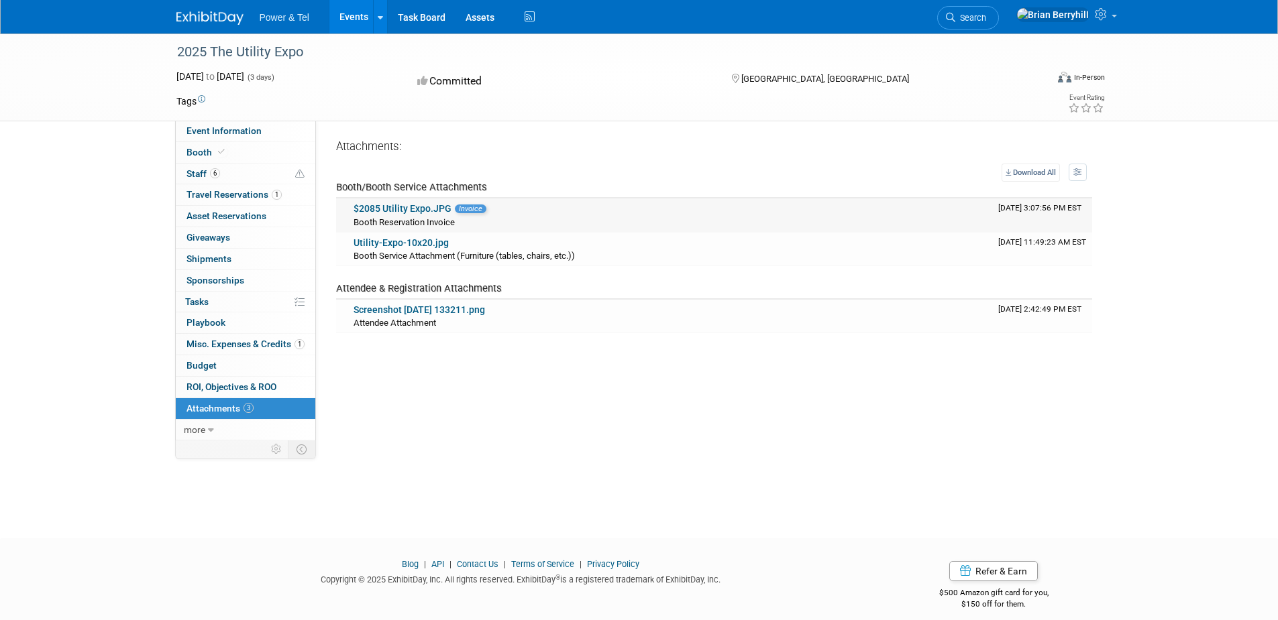
click at [408, 207] on link "$2085 Utility Expo.JPG" at bounding box center [402, 208] width 98 height 11
click at [396, 241] on link "Utility-Expo-10x20.jpg" at bounding box center [400, 242] width 95 height 11
click at [439, 310] on link "Screenshot 2025-08-08 133211.png" at bounding box center [418, 309] width 131 height 11
